Goal: Task Accomplishment & Management: Use online tool/utility

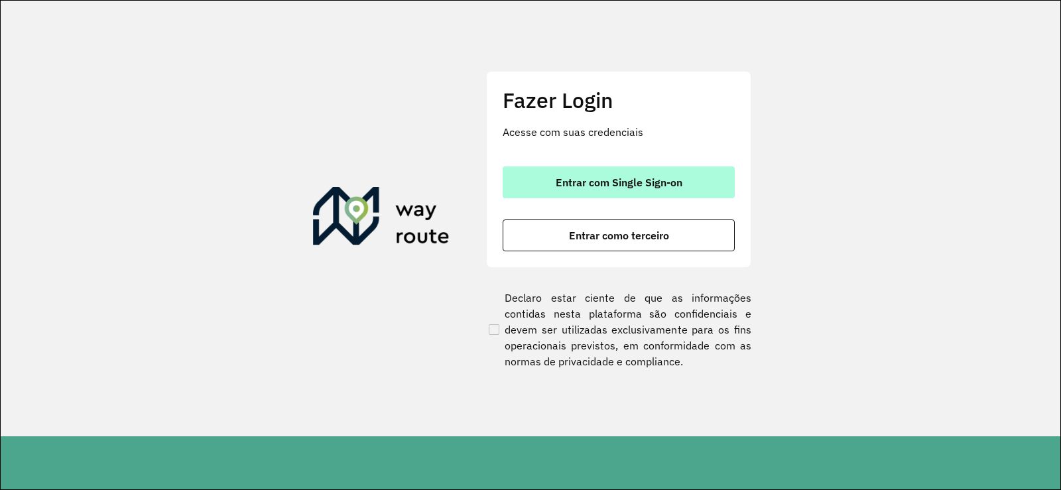
click at [604, 173] on button "Entrar com Single Sign-on" at bounding box center [619, 182] width 232 height 32
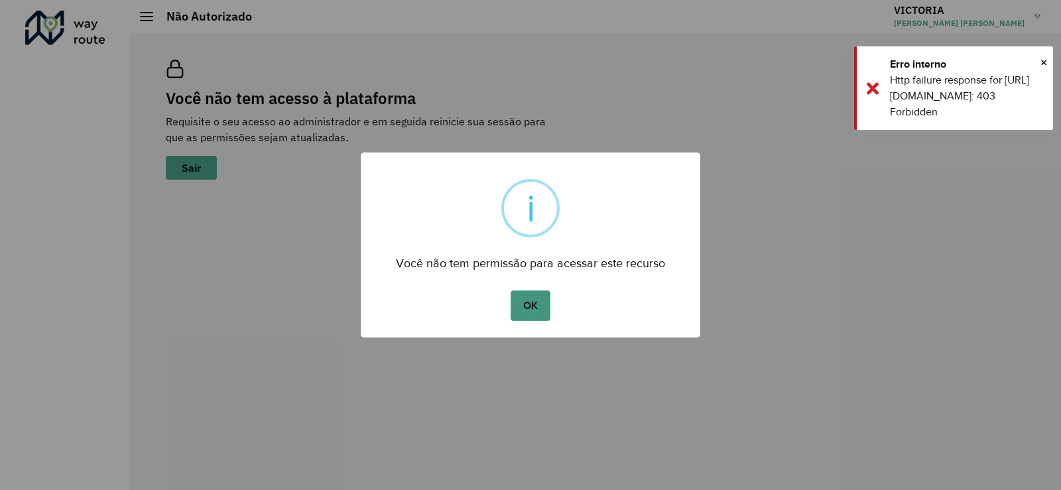
click at [532, 307] on button "OK" at bounding box center [530, 306] width 39 height 31
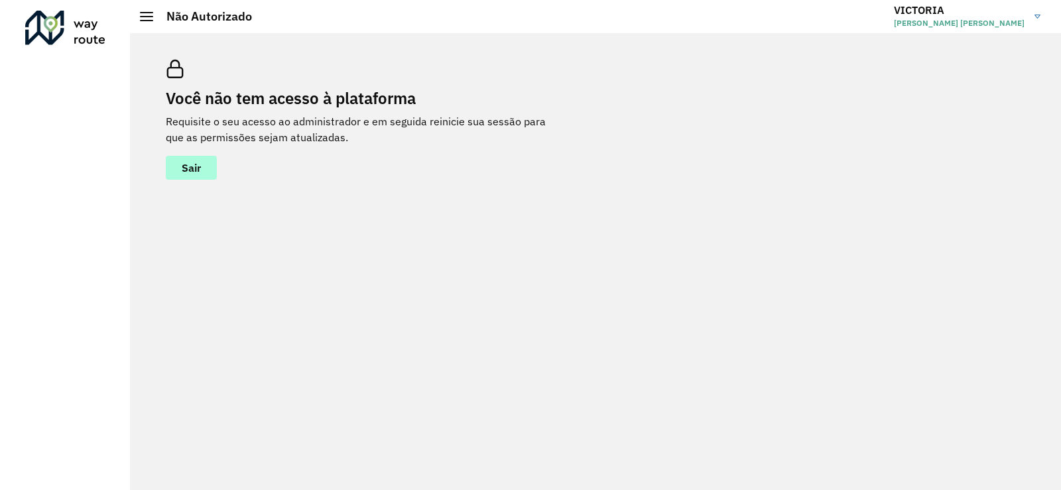
click at [178, 165] on button "Sair" at bounding box center [191, 168] width 51 height 24
